Goal: Information Seeking & Learning: Learn about a topic

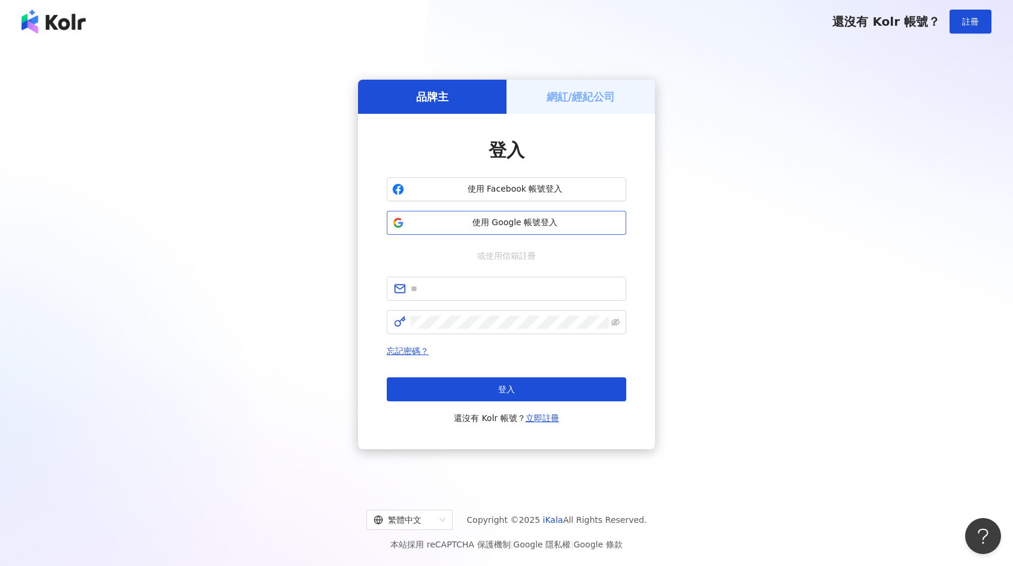
click at [485, 220] on span "使用 Google 帳號登入" at bounding box center [515, 223] width 212 height 12
